Goal: Navigation & Orientation: Find specific page/section

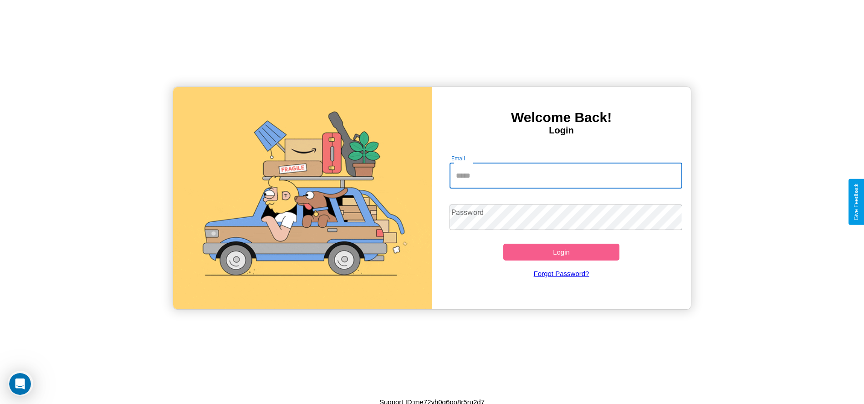
click at [565, 175] on input "Email" at bounding box center [565, 175] width 233 height 25
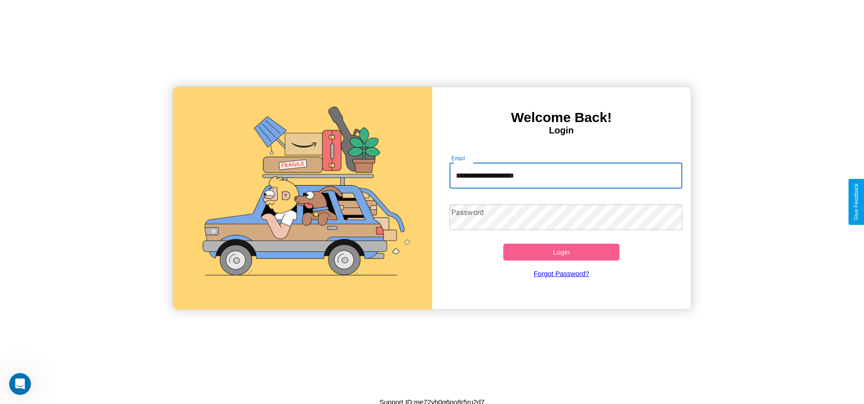
type input "**********"
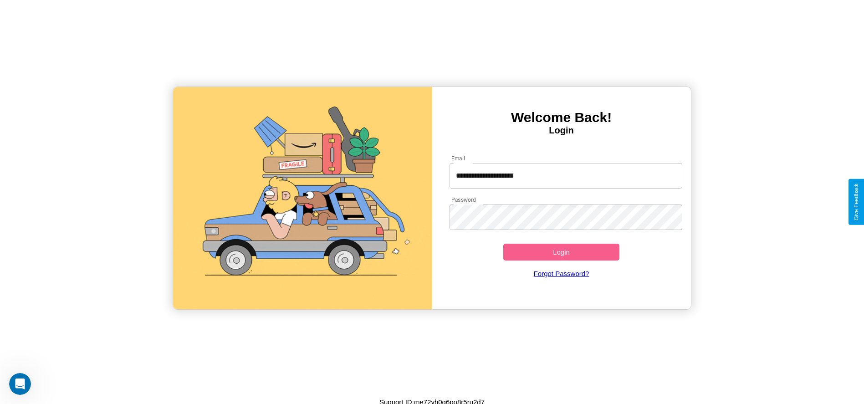
click at [561, 252] on button "Login" at bounding box center [561, 252] width 117 height 17
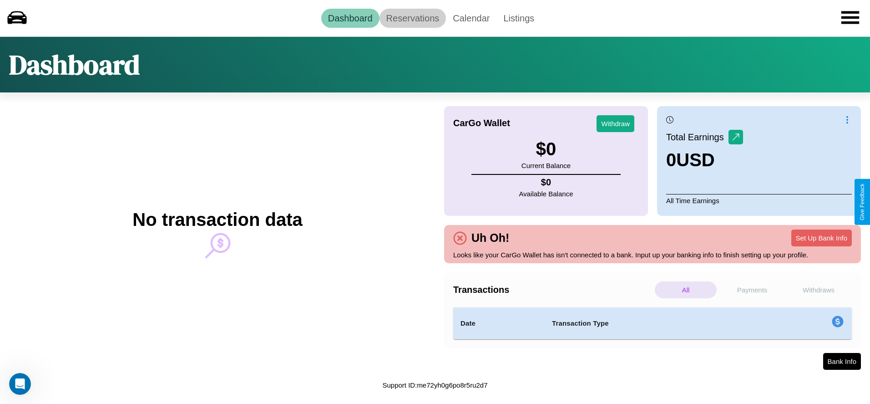
click at [412, 18] on link "Reservations" at bounding box center [413, 18] width 67 height 19
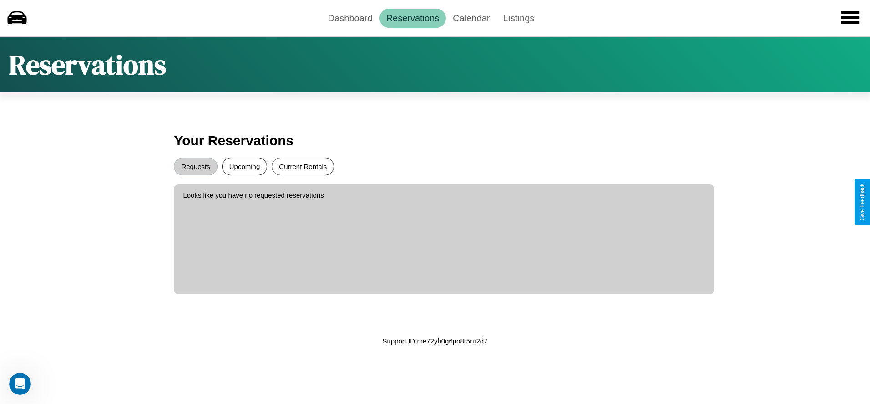
click at [303, 166] on button "Current Rentals" at bounding box center [303, 166] width 62 height 18
click at [196, 166] on button "Requests" at bounding box center [195, 166] width 43 height 18
click at [244, 166] on button "Upcoming" at bounding box center [245, 166] width 46 height 18
click at [350, 18] on link "Dashboard" at bounding box center [350, 18] width 58 height 19
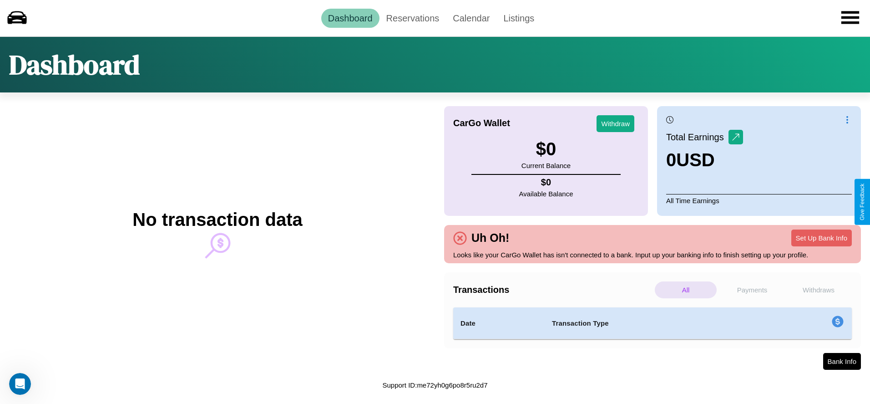
click at [819, 290] on p "Withdraws" at bounding box center [819, 289] width 62 height 17
click at [752, 290] on p "Payments" at bounding box center [752, 289] width 62 height 17
click at [819, 290] on p "Withdraws" at bounding box center [819, 289] width 62 height 17
click at [471, 18] on link "Calendar" at bounding box center [471, 18] width 51 height 19
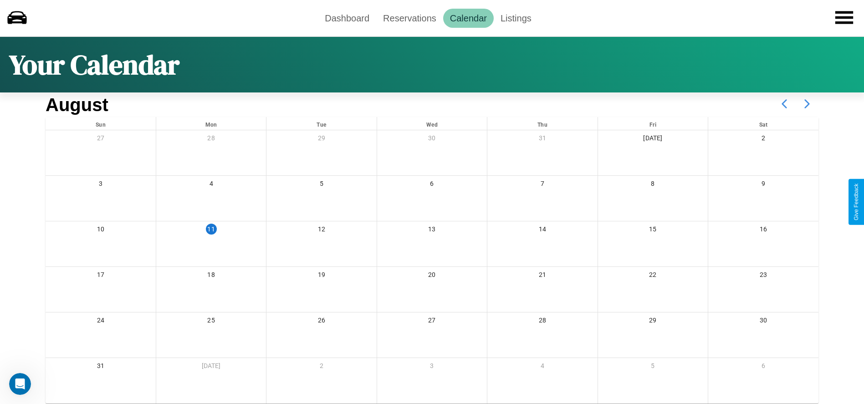
click at [807, 104] on icon at bounding box center [806, 103] width 23 height 23
